Goal: Task Accomplishment & Management: Use online tool/utility

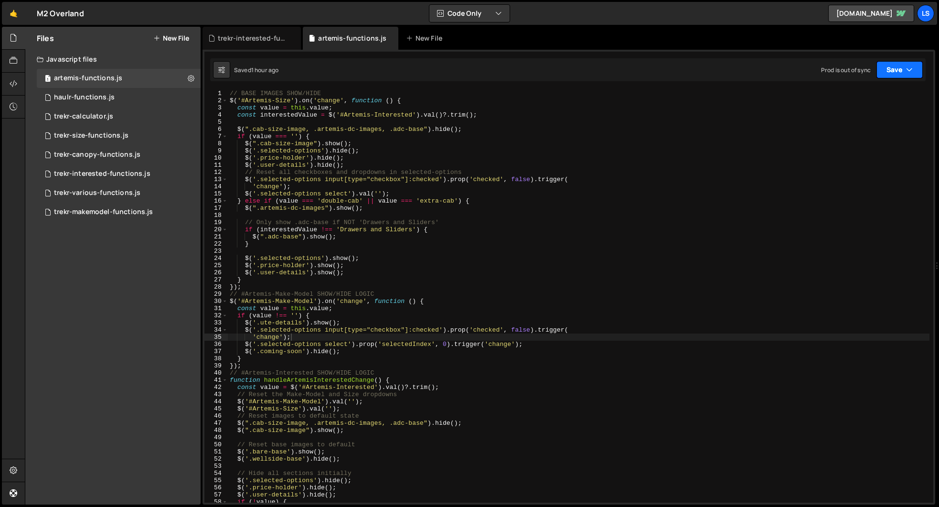
click at [900, 71] on button "Save" at bounding box center [899, 69] width 46 height 17
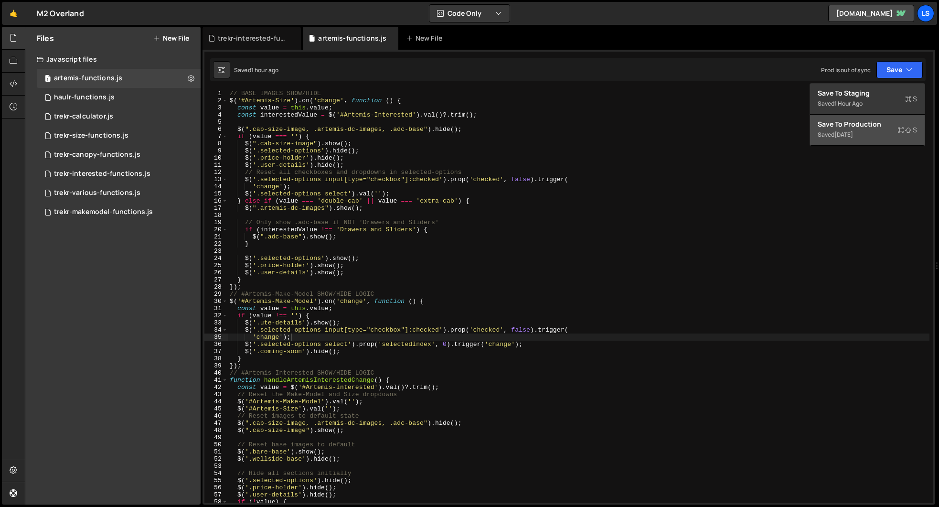
click at [871, 127] on div "Save to Production S" at bounding box center [866, 124] width 99 height 10
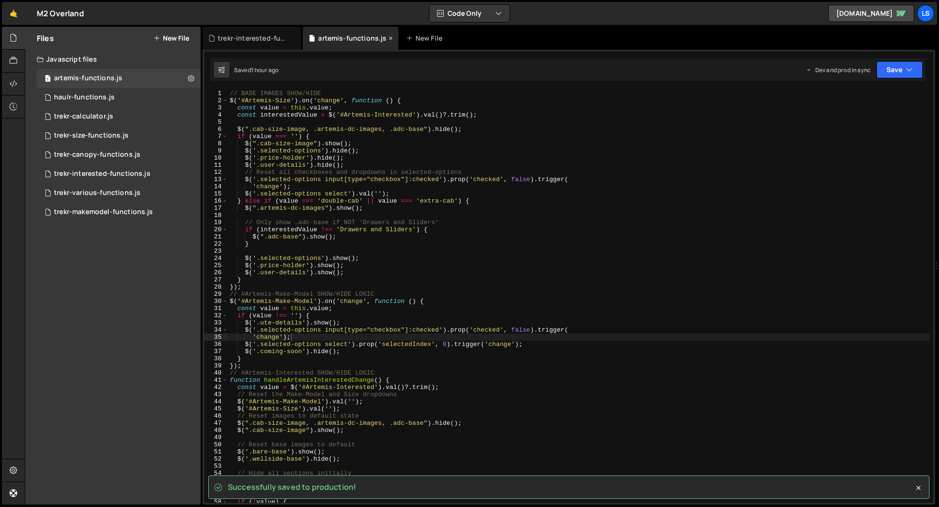
click at [388, 39] on icon at bounding box center [390, 38] width 7 height 10
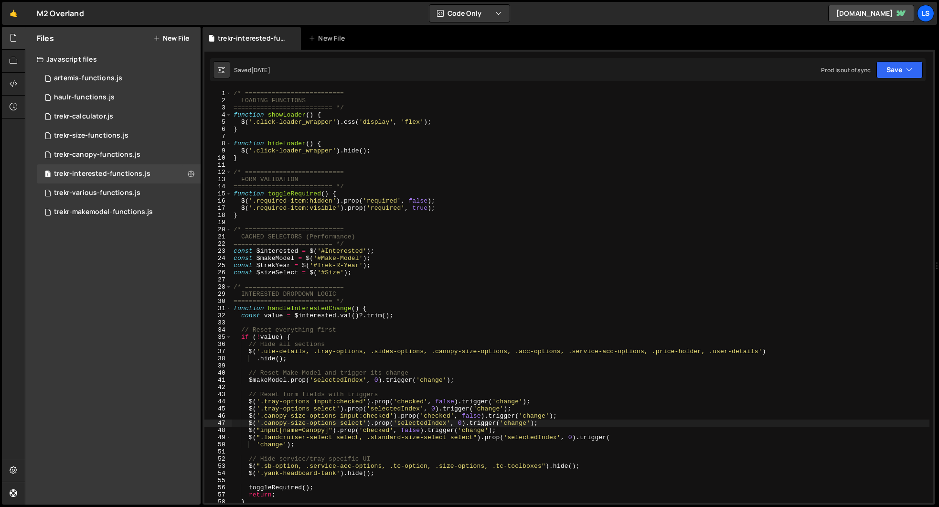
scroll to position [4023, 0]
click at [292, 36] on icon at bounding box center [293, 38] width 7 height 10
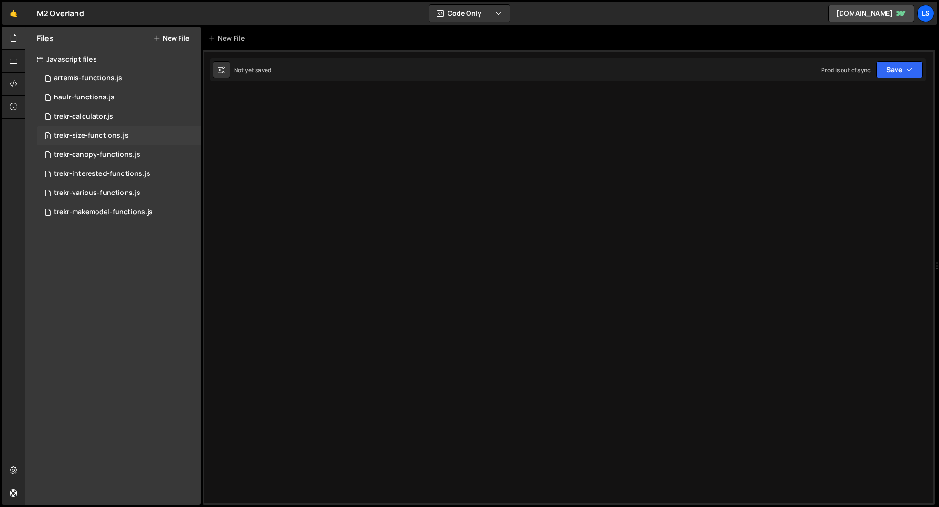
click at [74, 135] on div "trekr-size-functions.js" at bounding box center [91, 135] width 74 height 9
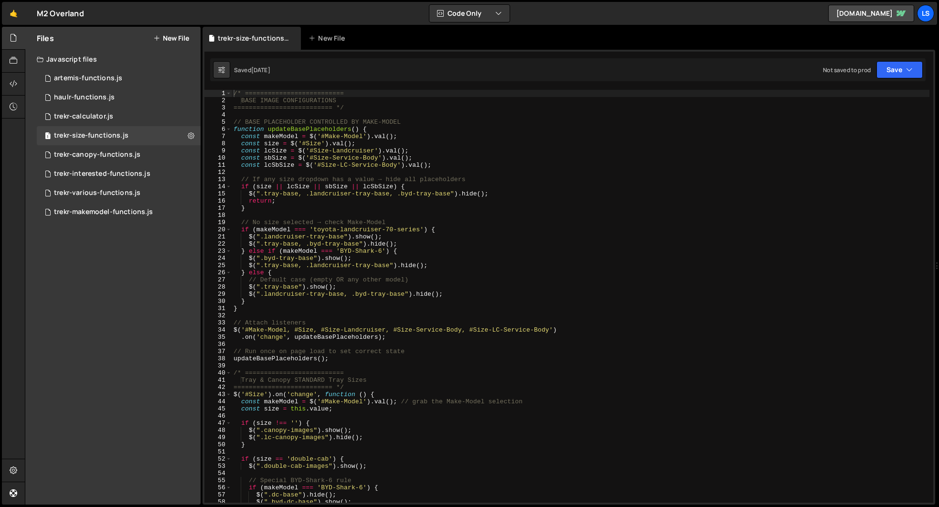
scroll to position [0, 0]
click at [895, 69] on button "Save" at bounding box center [899, 69] width 46 height 17
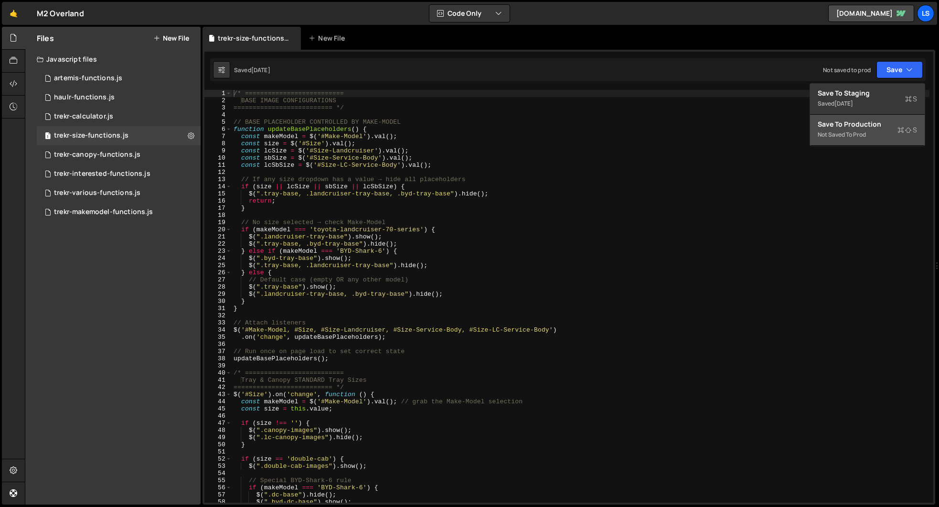
click at [859, 136] on div "Not saved to prod" at bounding box center [866, 134] width 99 height 11
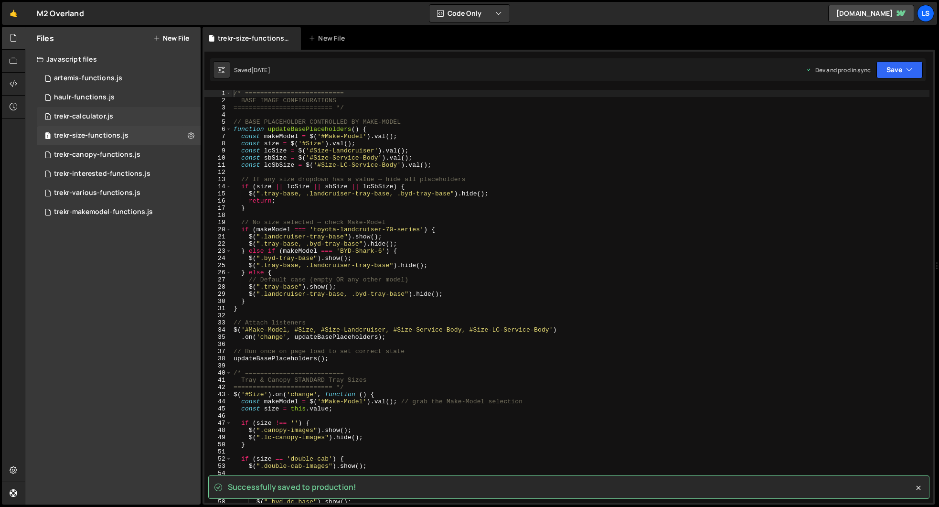
click at [84, 114] on div "trekr-calculator.js" at bounding box center [83, 116] width 59 height 9
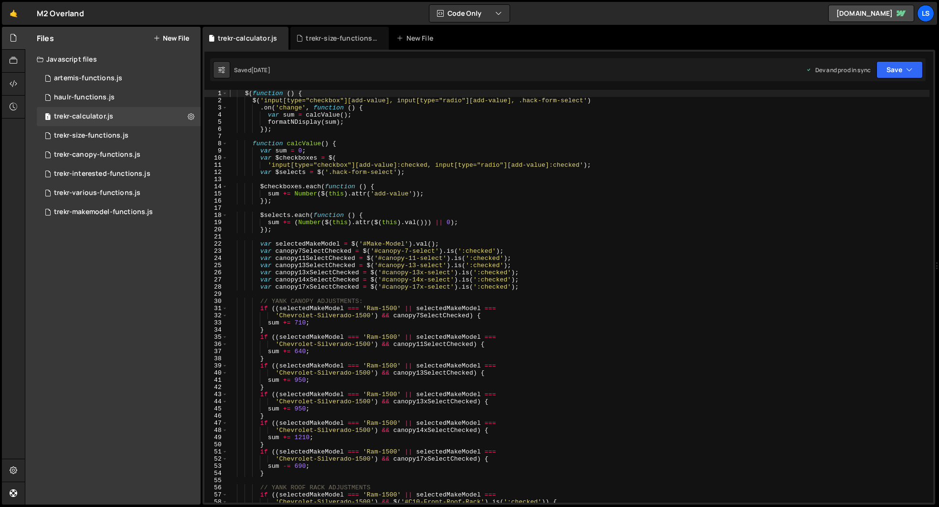
scroll to position [4726, 0]
click at [892, 67] on button "Save" at bounding box center [899, 69] width 46 height 17
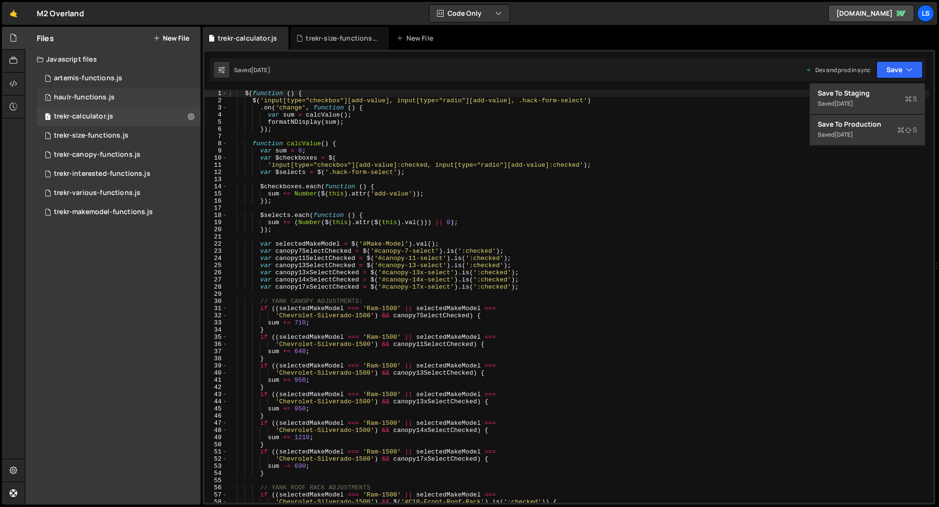
click at [87, 93] on div "haulr-functions.js" at bounding box center [84, 97] width 61 height 9
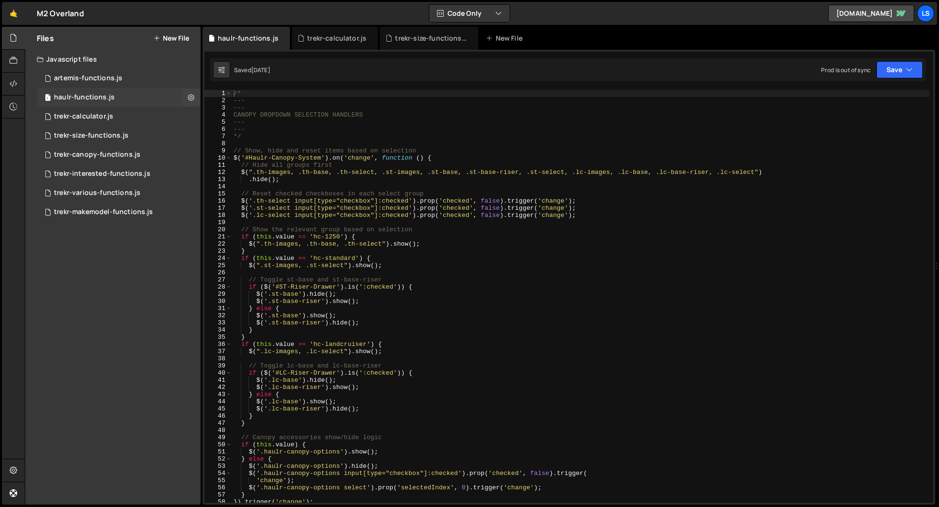
scroll to position [5931, 0]
click at [897, 69] on button "Save" at bounding box center [899, 69] width 46 height 17
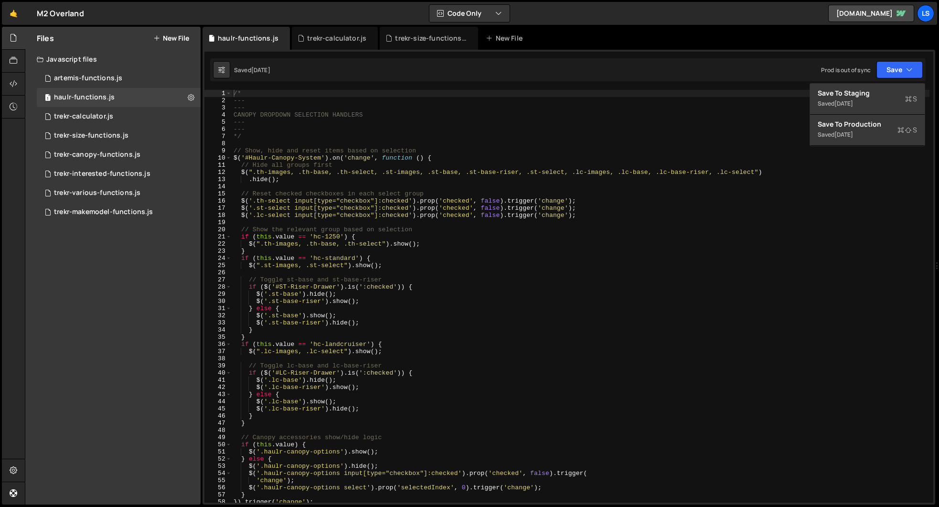
type textarea "---"
click at [312, 129] on div "/* --- --- CANOPY DROPDOWN SELECTION HANDLERS --- --- */ // Show, hide and rese…" at bounding box center [581, 303] width 698 height 427
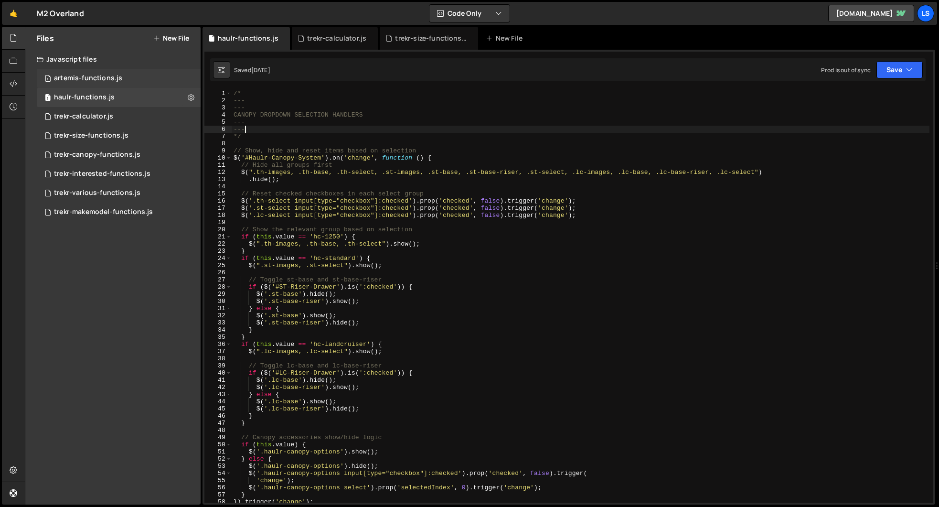
click at [82, 75] on div "artemis-functions.js" at bounding box center [88, 78] width 68 height 9
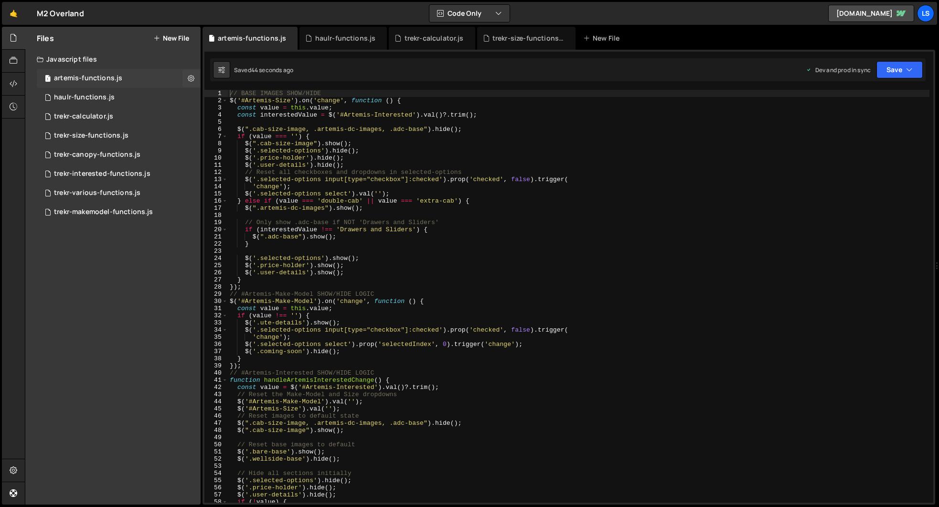
scroll to position [3441, 0]
click at [82, 95] on div "haulr-functions.js" at bounding box center [84, 97] width 61 height 9
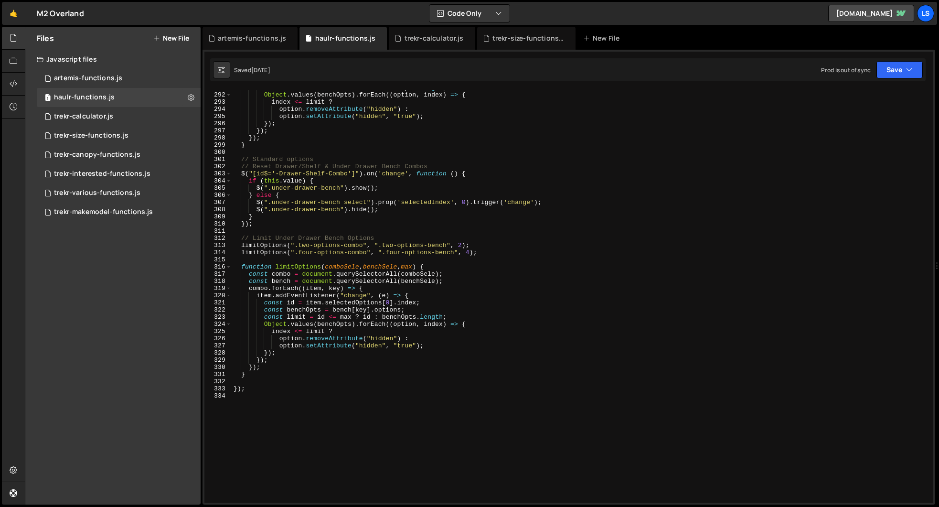
scroll to position [2182, 0]
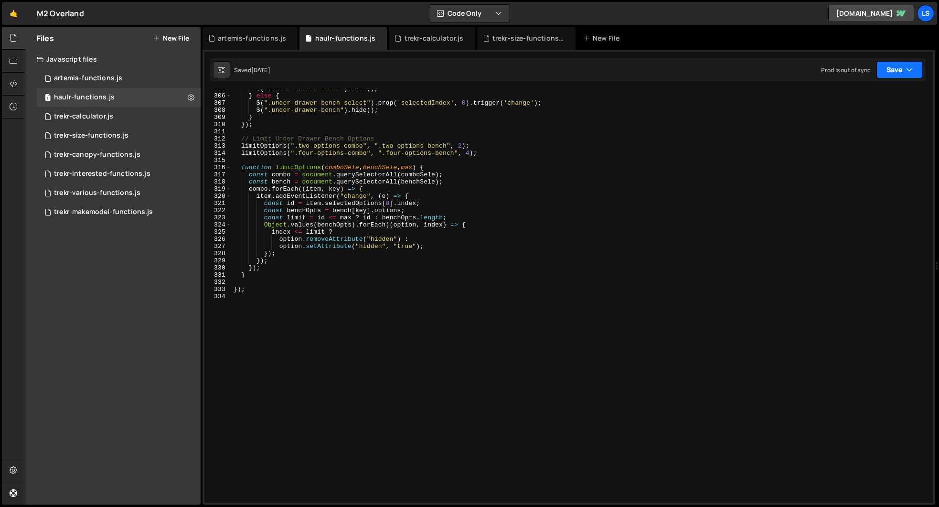
click at [882, 74] on button "Save" at bounding box center [899, 69] width 46 height 17
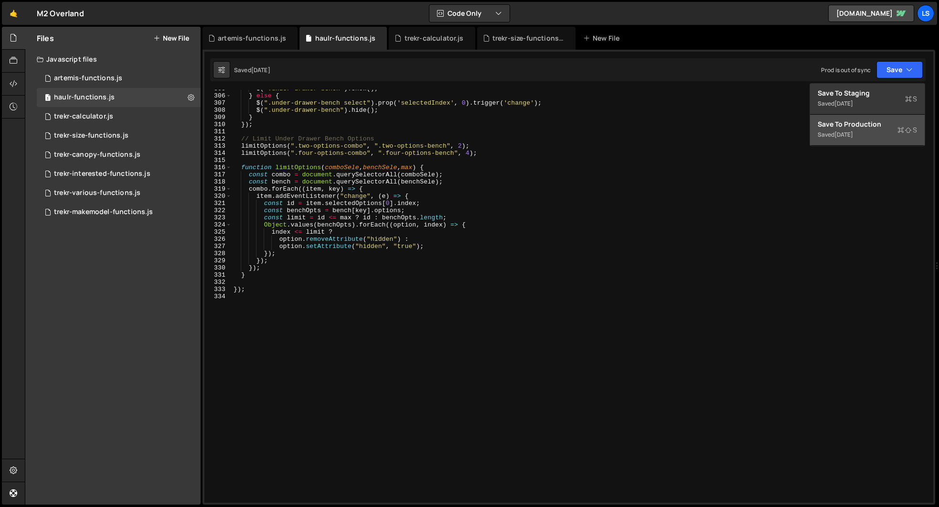
click at [850, 132] on div "[DATE]" at bounding box center [843, 134] width 19 height 8
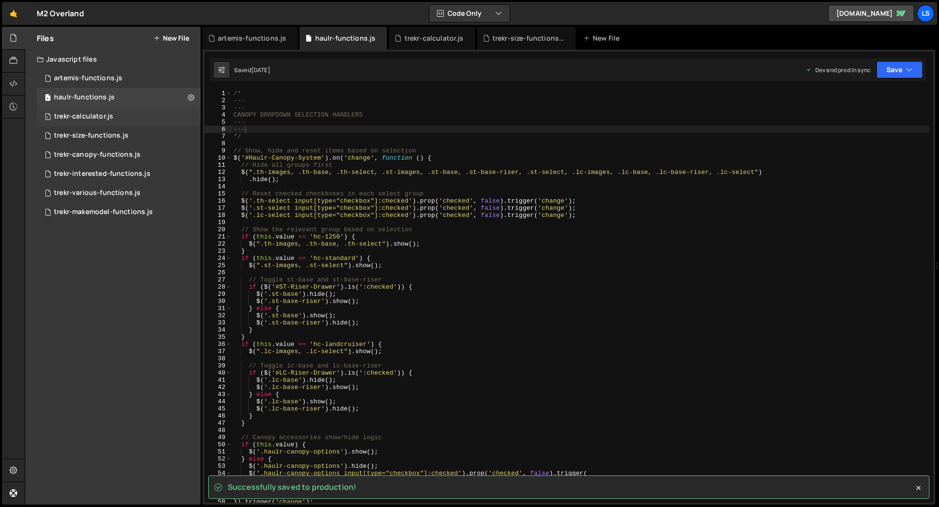
click at [87, 117] on div "trekr-calculator.js" at bounding box center [83, 116] width 59 height 9
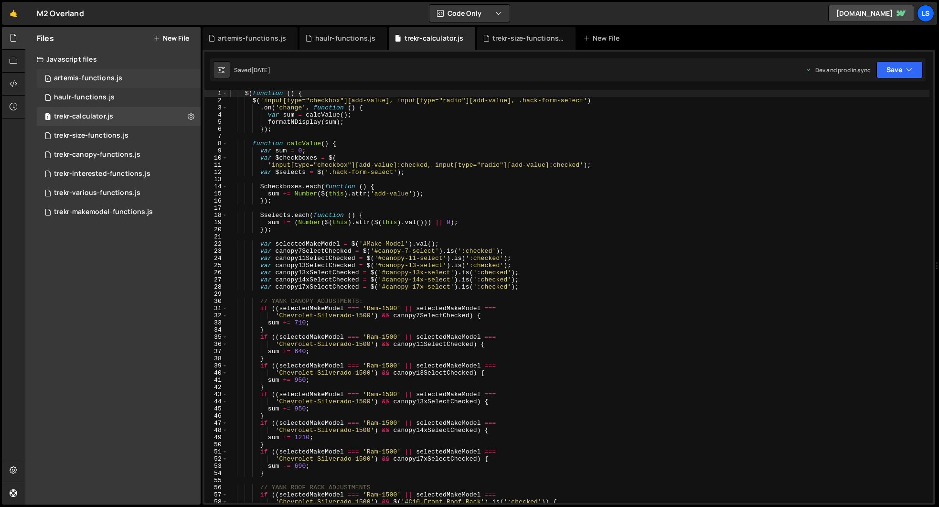
scroll to position [4726, 0]
click at [93, 77] on div "artemis-functions.js" at bounding box center [88, 78] width 68 height 9
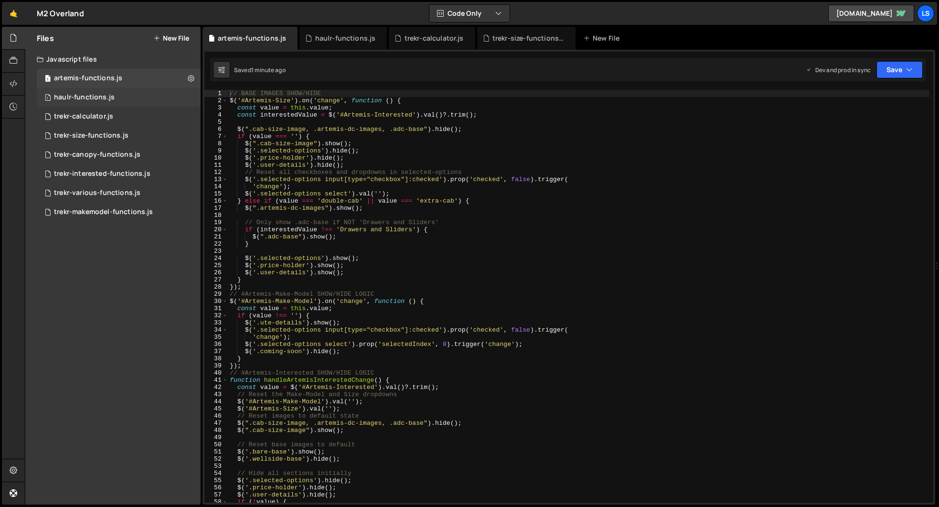
scroll to position [3441, 0]
click at [88, 98] on div "haulr-functions.js" at bounding box center [84, 97] width 61 height 9
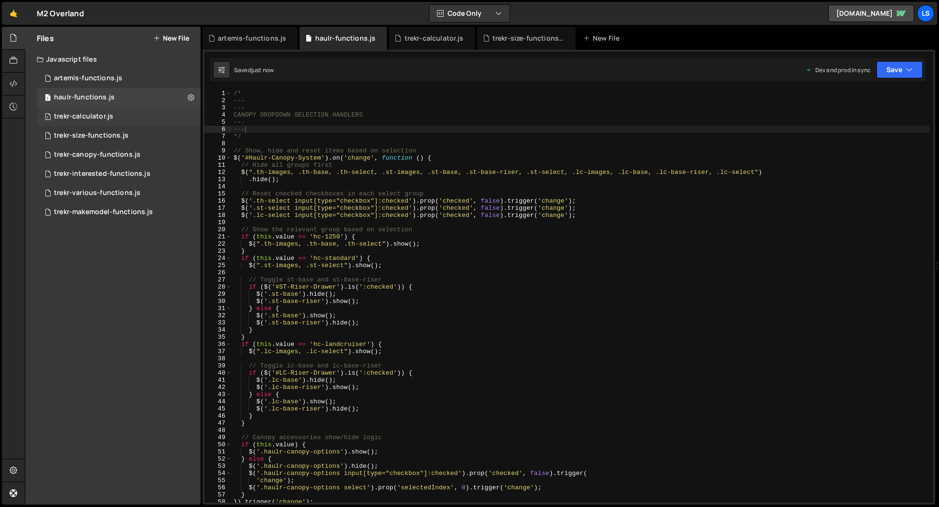
scroll to position [0, 0]
click at [86, 115] on div "trekr-calculator.js" at bounding box center [83, 116] width 59 height 9
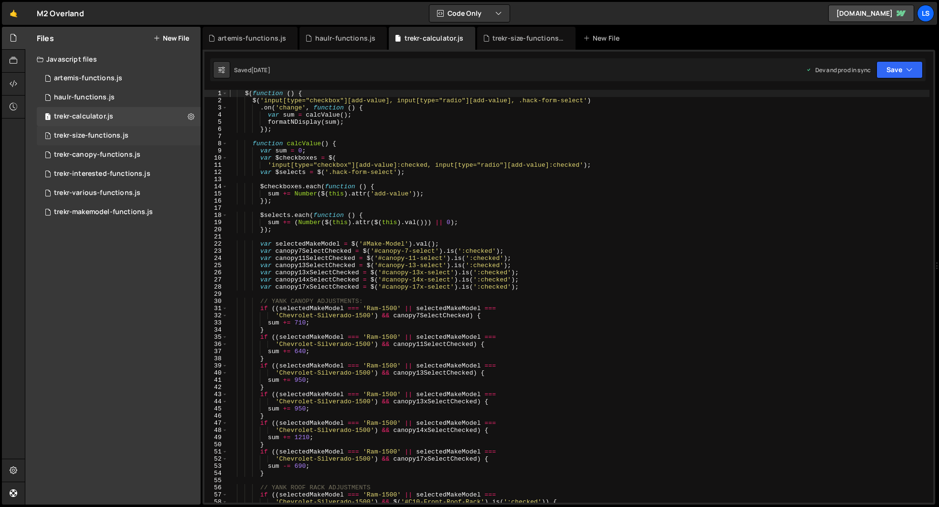
scroll to position [4726, 0]
click at [85, 132] on div "trekr-size-functions.js" at bounding box center [91, 135] width 74 height 9
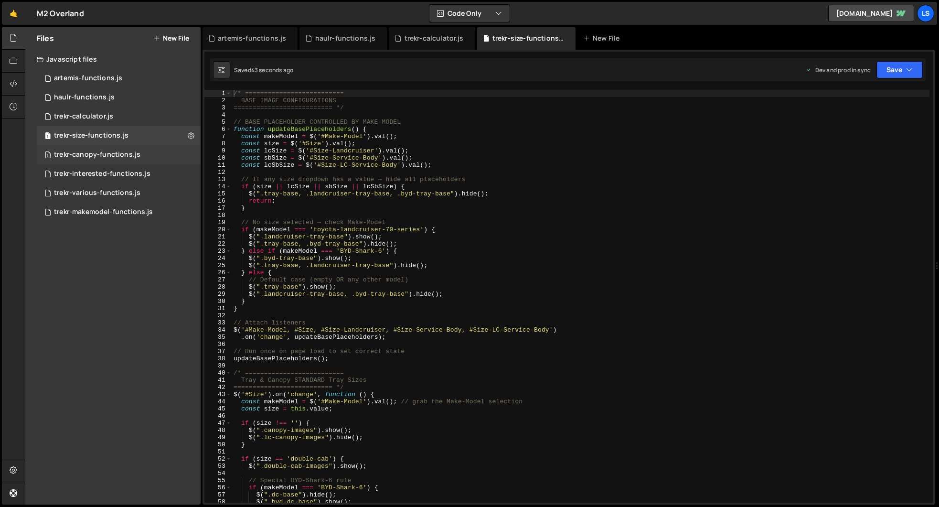
click at [89, 151] on div "trekr-canopy-functions.js" at bounding box center [97, 154] width 86 height 9
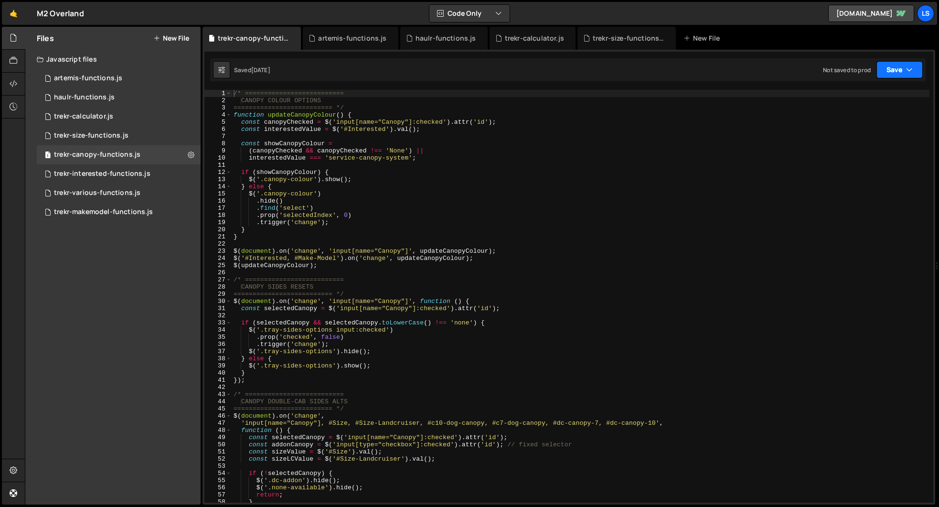
click at [902, 67] on button "Save" at bounding box center [899, 69] width 46 height 17
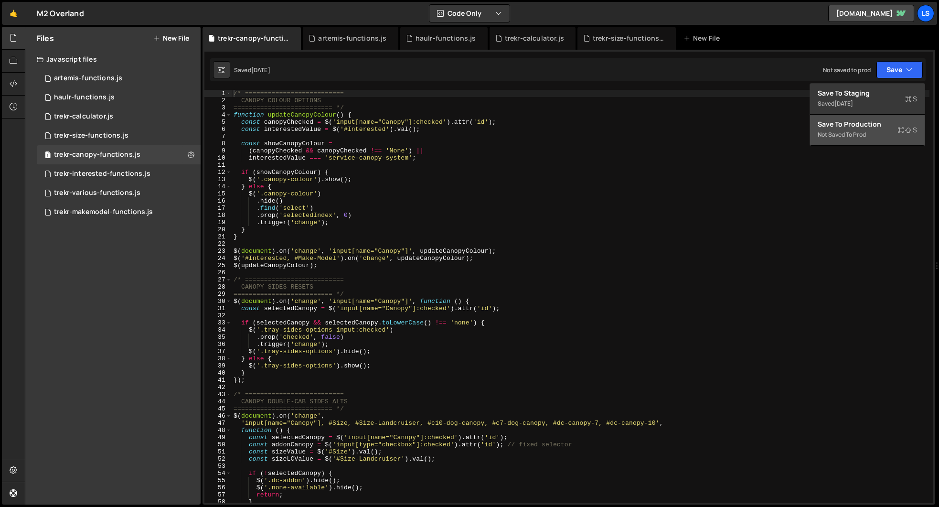
click at [874, 125] on div "Save to Production S" at bounding box center [866, 124] width 99 height 10
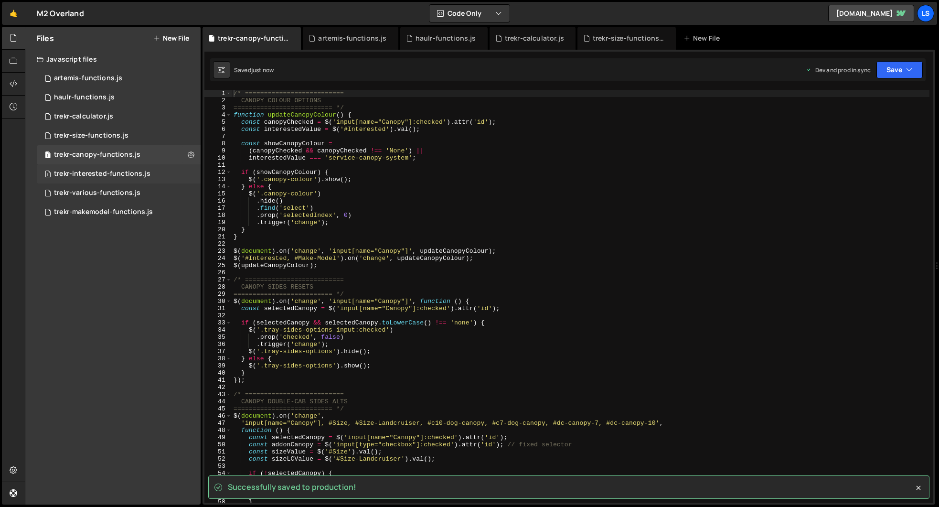
click at [81, 170] on div "trekr-interested-functions.js" at bounding box center [102, 173] width 96 height 9
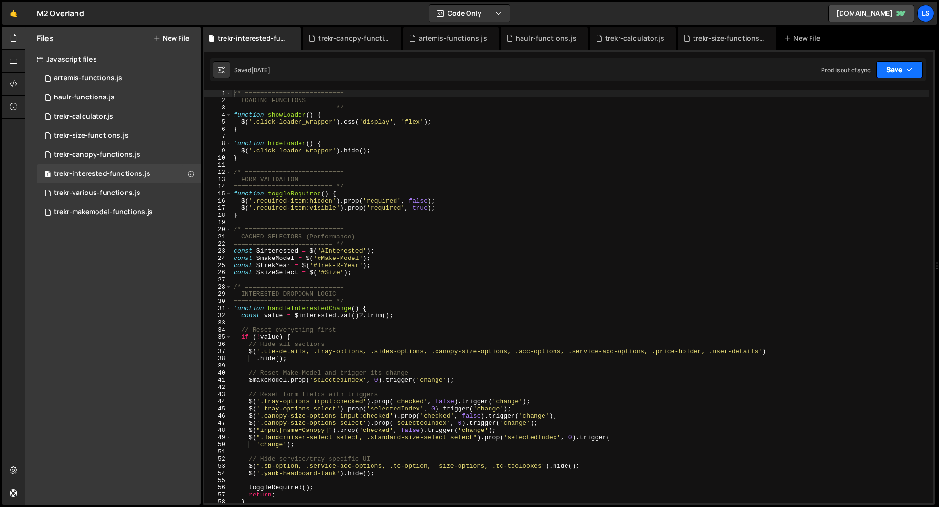
scroll to position [4023, 0]
click at [901, 75] on button "Save" at bounding box center [899, 69] width 46 height 17
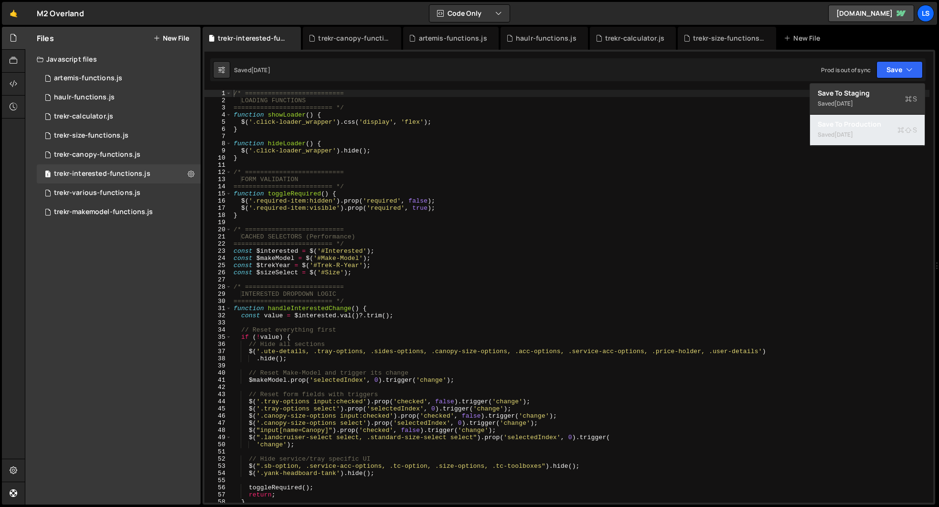
click at [853, 133] on div "[DATE]" at bounding box center [843, 134] width 19 height 8
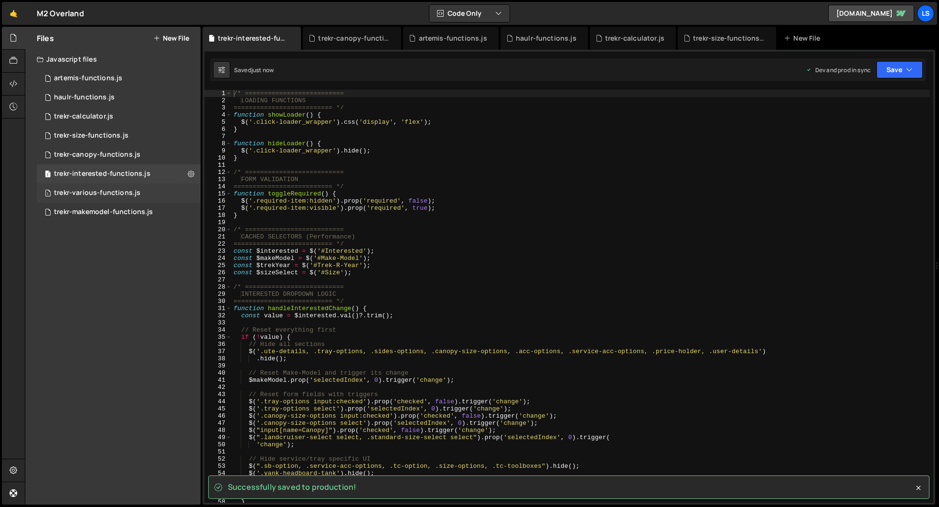
click at [100, 191] on div "trekr-various-functions.js" at bounding box center [97, 193] width 86 height 9
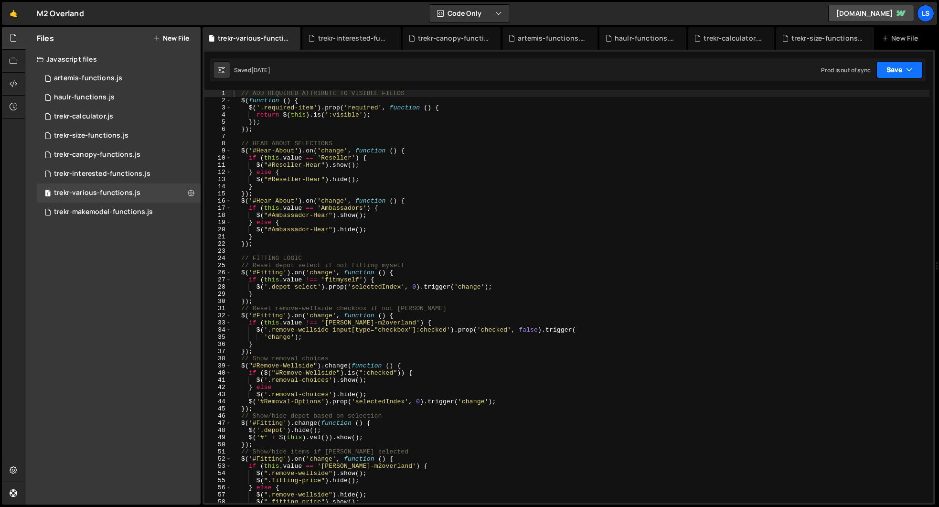
scroll to position [56974, 0]
click at [887, 74] on button "Save" at bounding box center [899, 69] width 46 height 17
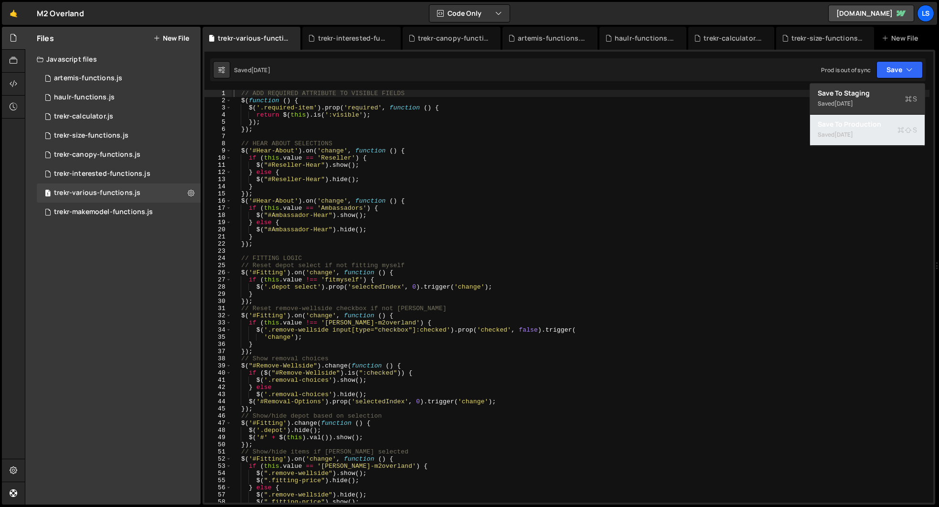
click at [838, 138] on div "[DATE]" at bounding box center [843, 134] width 19 height 8
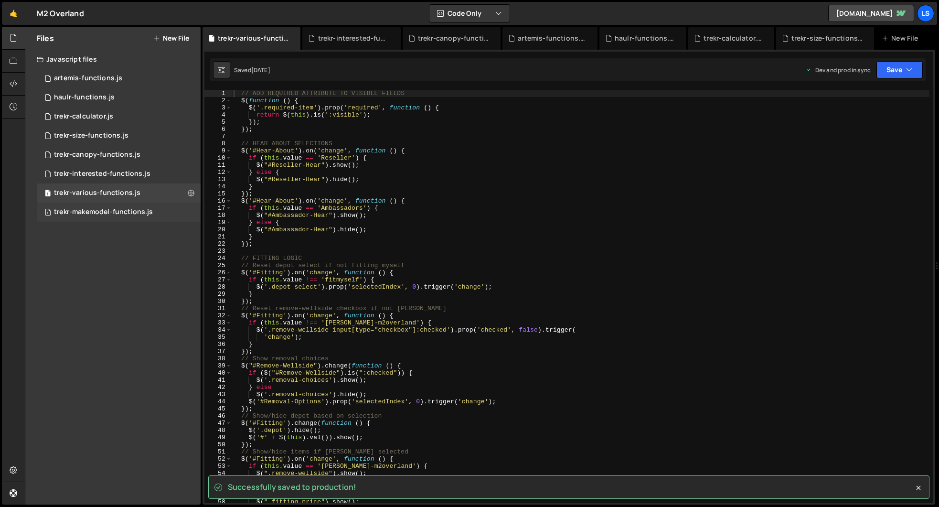
click at [113, 208] on div "trekr-makemodel-functions.js" at bounding box center [103, 212] width 99 height 9
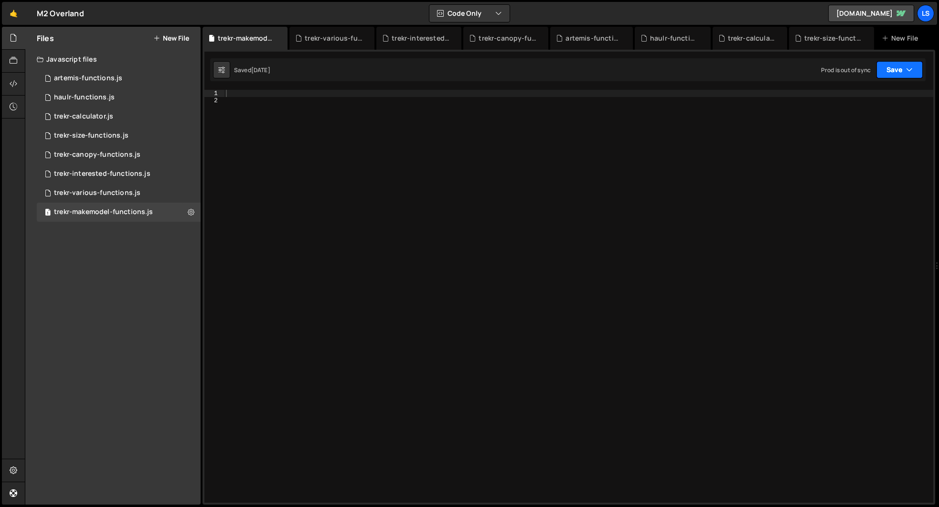
scroll to position [28887, 0]
click at [905, 75] on button "Save" at bounding box center [899, 69] width 46 height 17
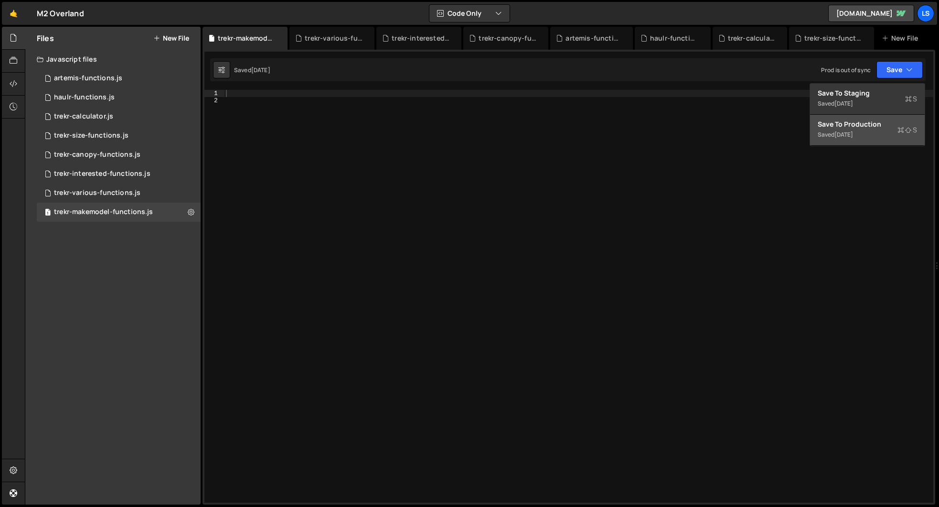
click at [867, 126] on div "Save to Production S" at bounding box center [866, 124] width 99 height 10
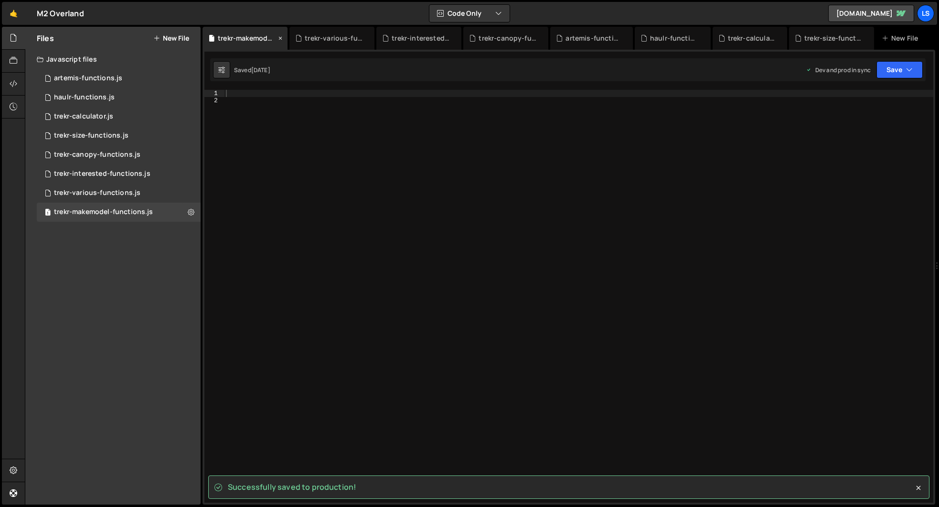
click at [280, 36] on icon at bounding box center [280, 38] width 7 height 10
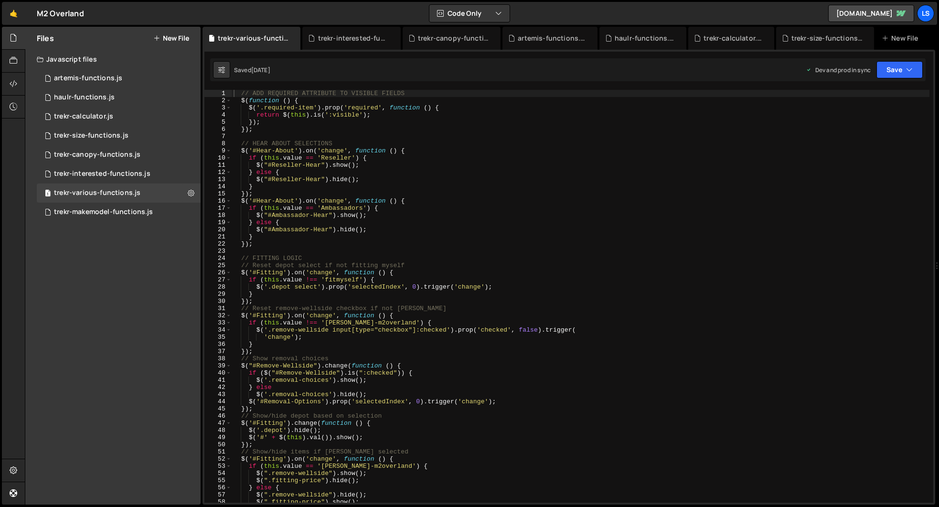
scroll to position [0, 0]
click at [280, 36] on div "trekr-various-functions.js" at bounding box center [253, 38] width 71 height 10
click at [293, 37] on icon at bounding box center [293, 38] width 7 height 10
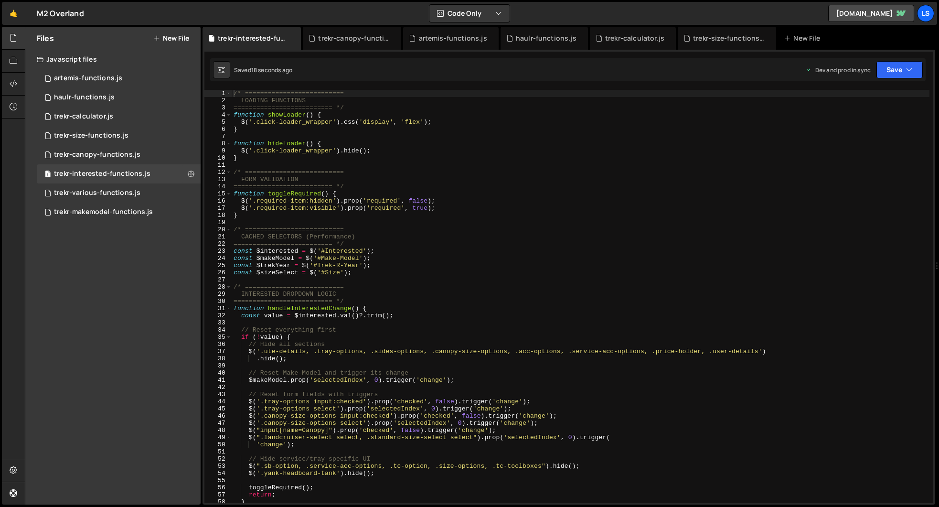
scroll to position [4023, 0]
click at [0, 0] on icon at bounding box center [0, 0] width 0 height 0
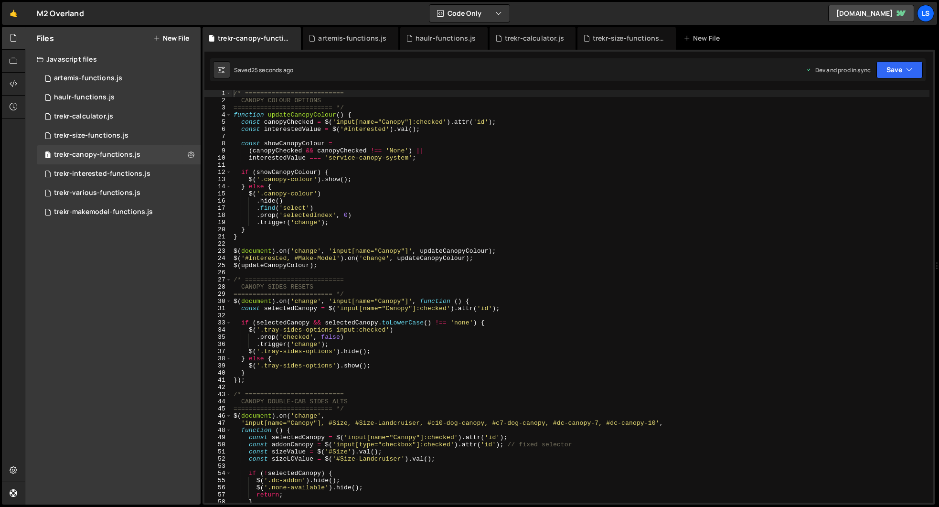
click at [0, 0] on icon at bounding box center [0, 0] width 0 height 0
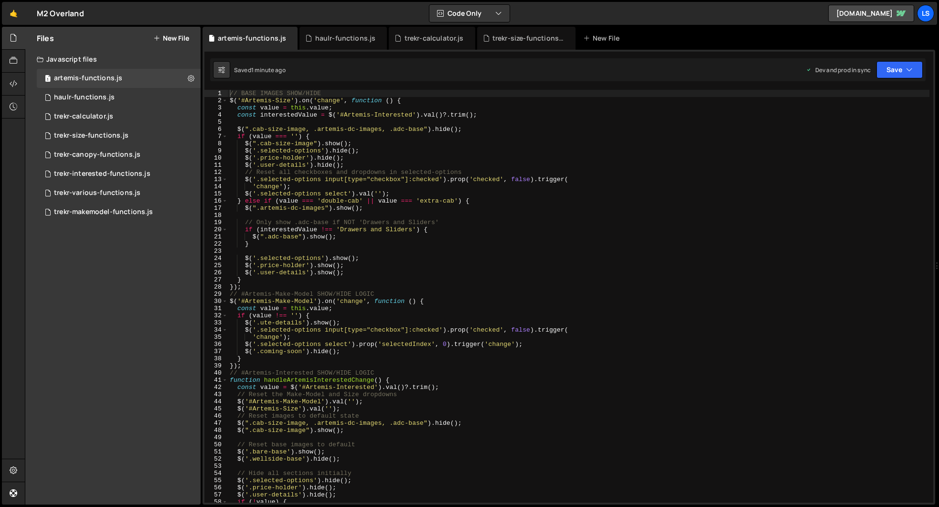
scroll to position [0, 0]
click at [293, 37] on div "artemis-functions.js" at bounding box center [249, 38] width 95 height 23
click at [289, 38] on icon at bounding box center [290, 38] width 7 height 10
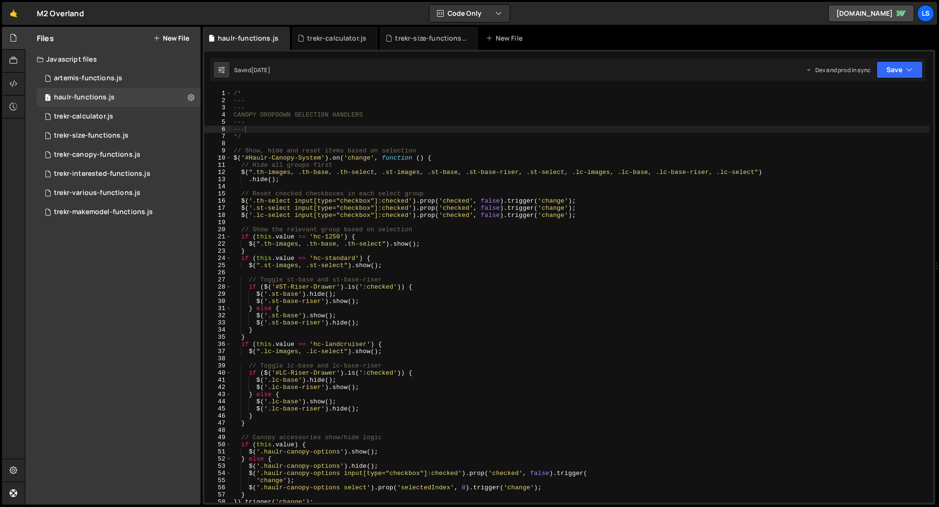
scroll to position [5931, 0]
click at [281, 37] on icon at bounding box center [282, 38] width 7 height 10
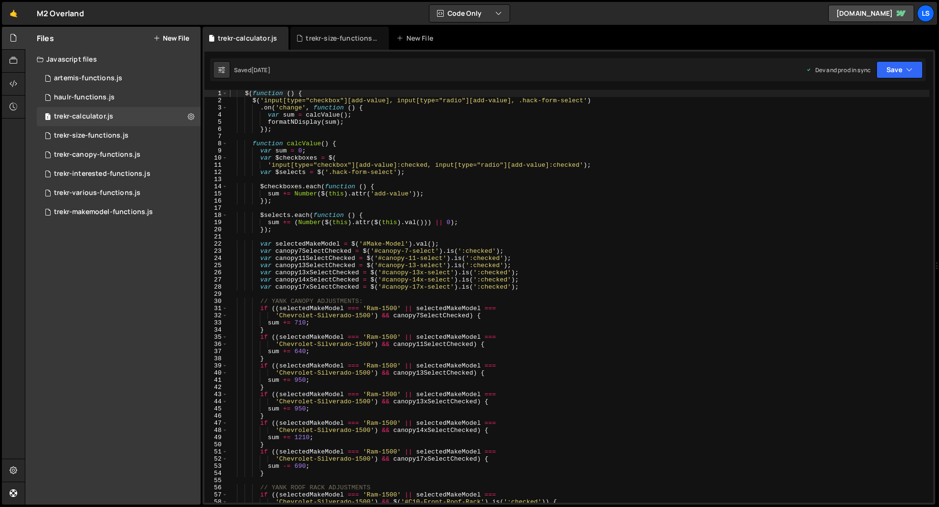
scroll to position [0, 0]
click at [0, 0] on icon at bounding box center [0, 0] width 0 height 0
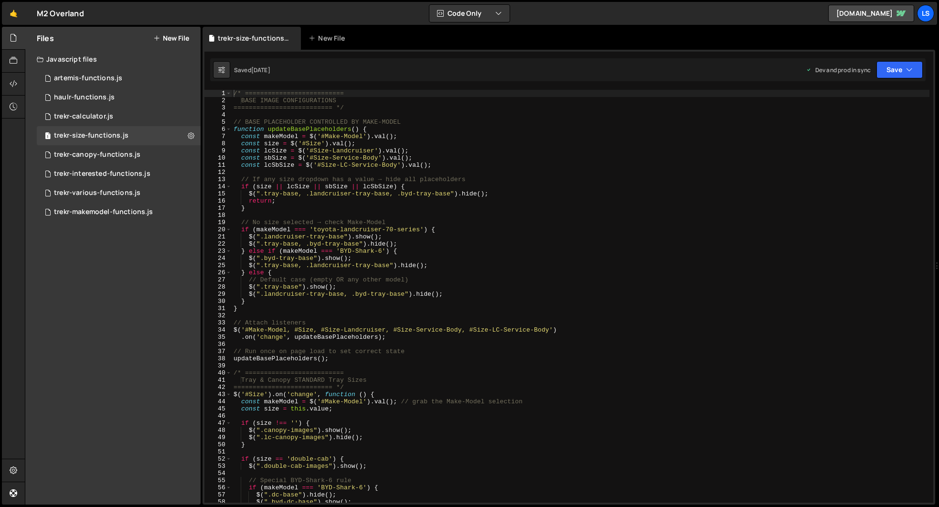
click at [0, 0] on icon at bounding box center [0, 0] width 0 height 0
